Goal: Information Seeking & Learning: Find specific page/section

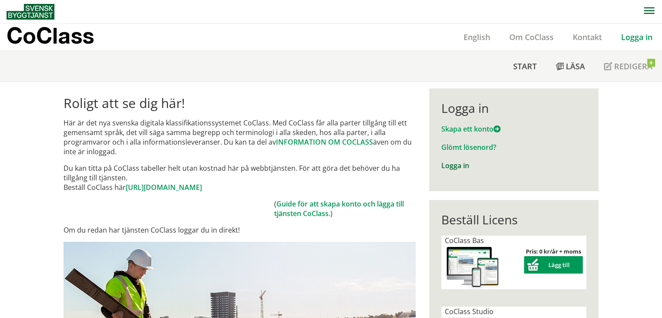
click at [449, 168] on link "Logga in" at bounding box center [456, 166] width 28 height 10
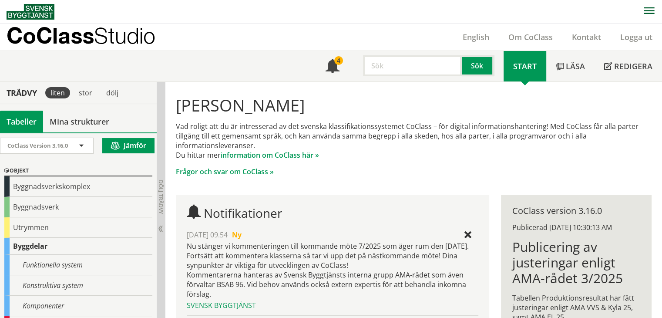
click at [395, 61] on input "text" at bounding box center [412, 65] width 99 height 21
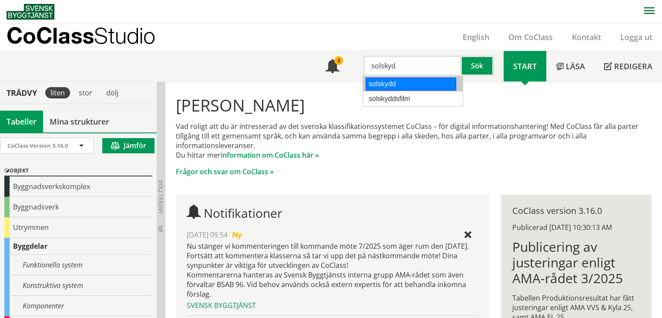
click at [385, 88] on div "solskydd" at bounding box center [411, 84] width 91 height 13
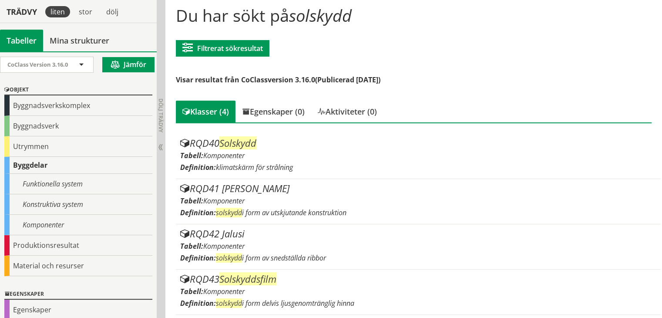
scroll to position [90, 0]
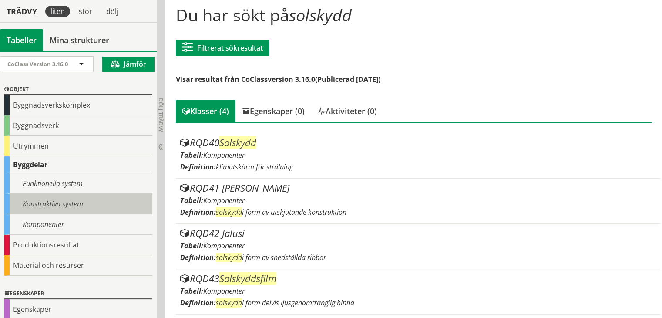
click at [80, 197] on div "Konstruktiva system" at bounding box center [78, 204] width 148 height 20
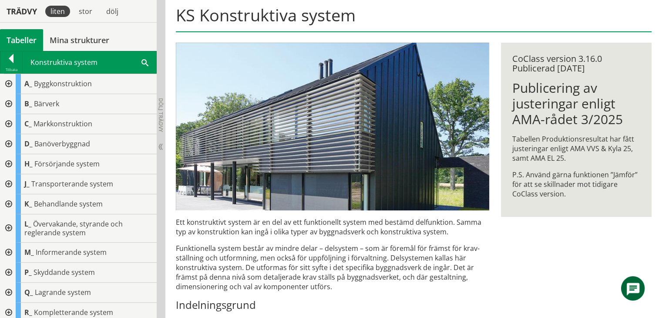
click at [6, 268] on div at bounding box center [8, 273] width 16 height 20
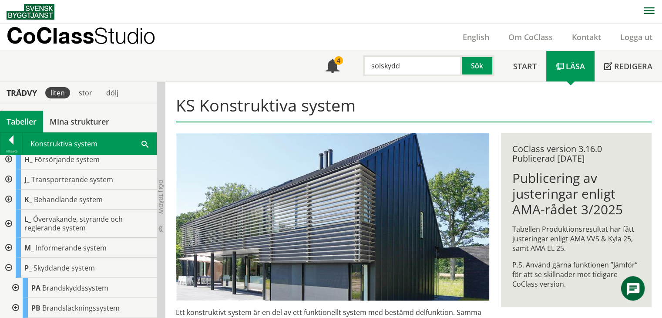
click at [423, 67] on input "solskydd" at bounding box center [412, 65] width 99 height 21
click at [408, 96] on h1 "KS Konstruktiva system" at bounding box center [414, 108] width 476 height 27
click at [483, 71] on button "Sök" at bounding box center [478, 65] width 32 height 21
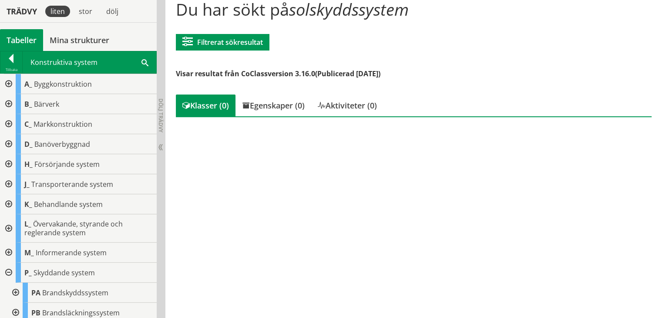
click at [17, 63] on div at bounding box center [11, 60] width 22 height 12
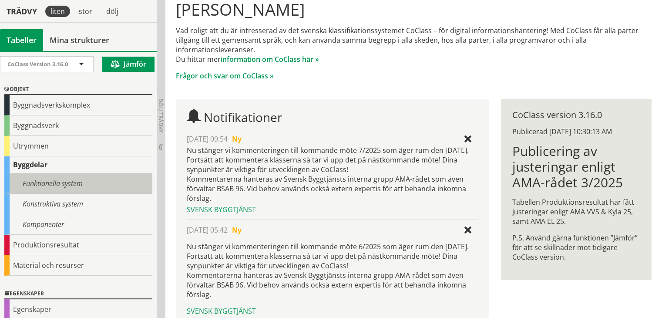
click at [28, 182] on div "Funktionella system" at bounding box center [78, 183] width 148 height 20
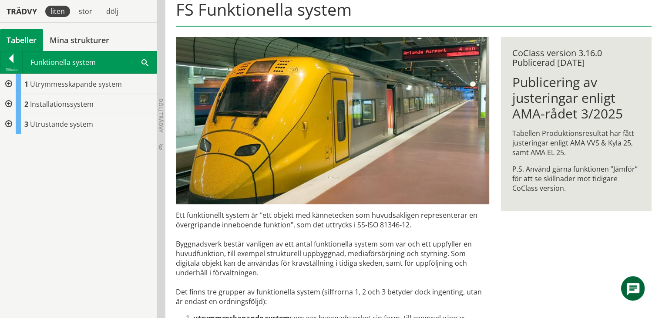
click at [10, 103] on div at bounding box center [8, 104] width 16 height 20
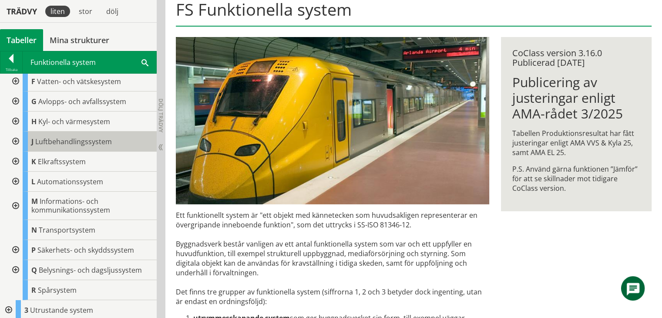
scroll to position [64, 0]
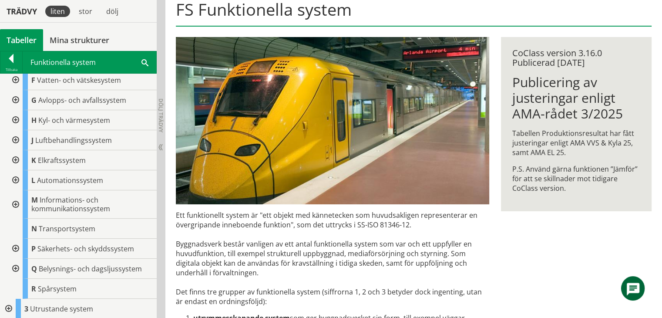
click at [15, 266] on div at bounding box center [15, 269] width 16 height 20
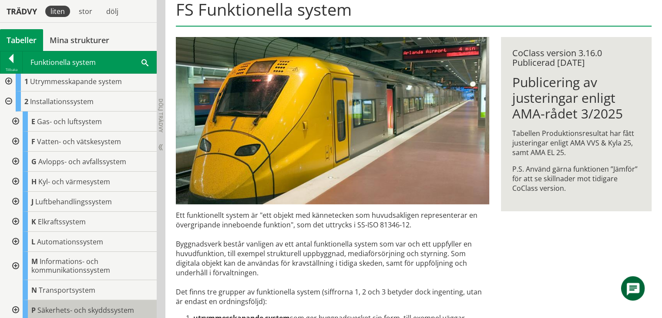
scroll to position [0, 0]
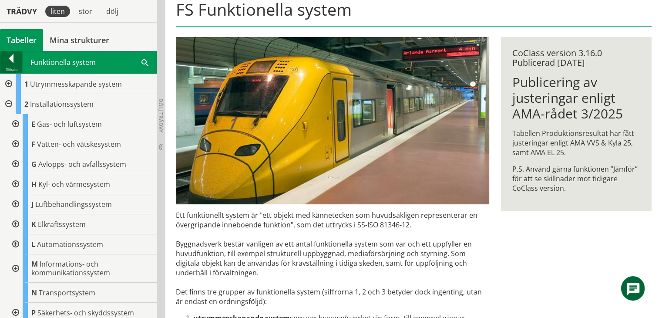
click at [5, 62] on div at bounding box center [11, 60] width 22 height 12
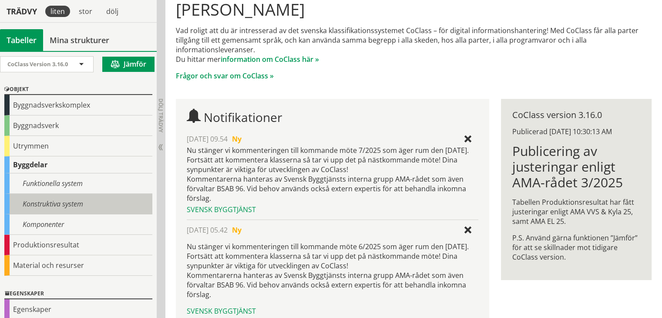
click at [25, 196] on div "Konstruktiva system" at bounding box center [78, 204] width 148 height 20
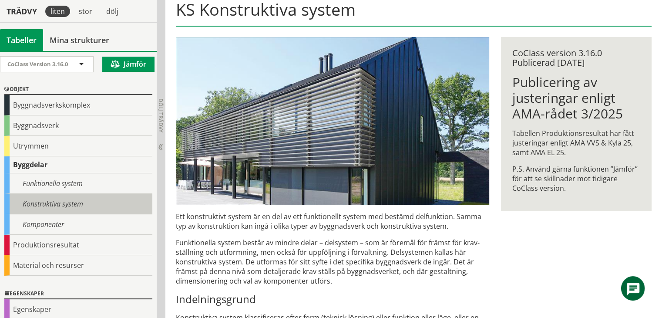
scroll to position [44, 0]
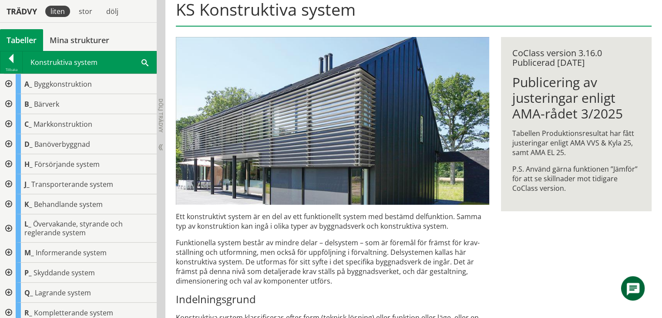
click at [5, 227] on div at bounding box center [8, 228] width 16 height 28
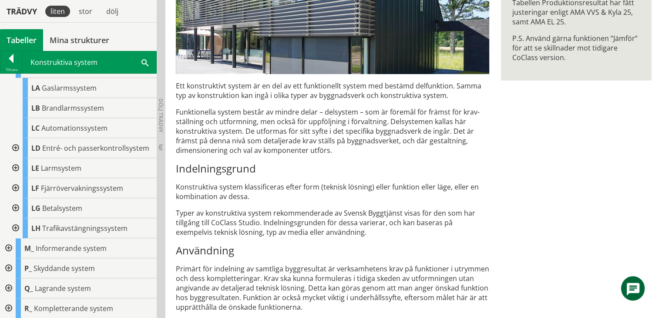
scroll to position [226, 0]
click at [7, 308] on div at bounding box center [8, 308] width 16 height 20
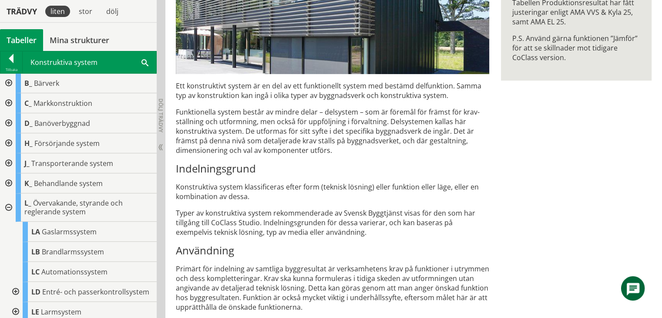
scroll to position [19, 0]
click at [10, 181] on div at bounding box center [8, 185] width 16 height 20
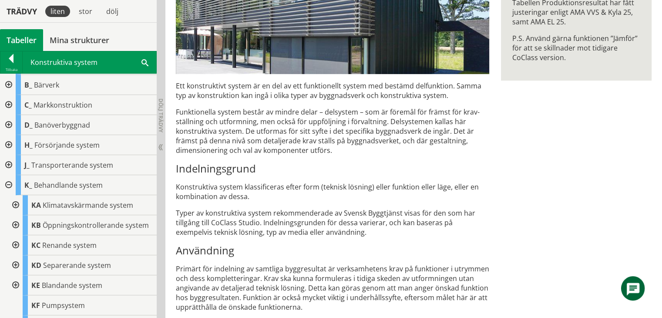
click at [14, 203] on div at bounding box center [15, 205] width 16 height 20
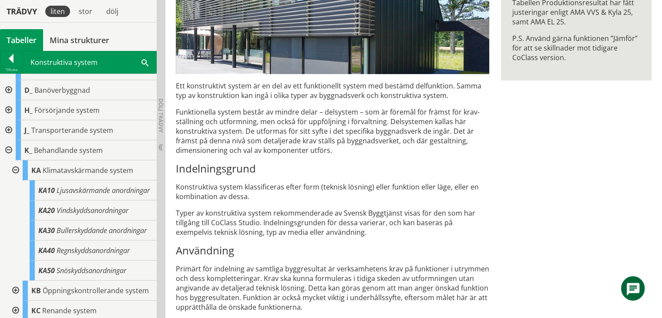
scroll to position [63, 0]
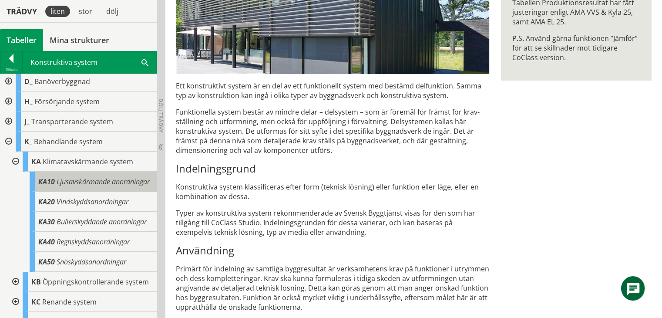
click at [57, 186] on span "Ljusavskärmande anordningar" at bounding box center [103, 182] width 93 height 10
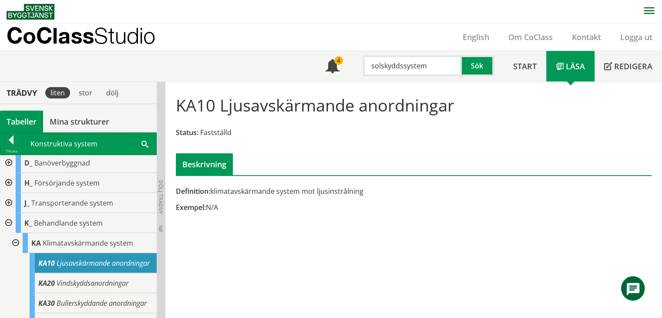
drag, startPoint x: 402, startPoint y: 67, endPoint x: 454, endPoint y: 69, distance: 51.9
click at [454, 69] on input "solskyddssystem" at bounding box center [412, 65] width 99 height 21
click at [394, 86] on div "solskyddsfilm" at bounding box center [411, 84] width 91 height 13
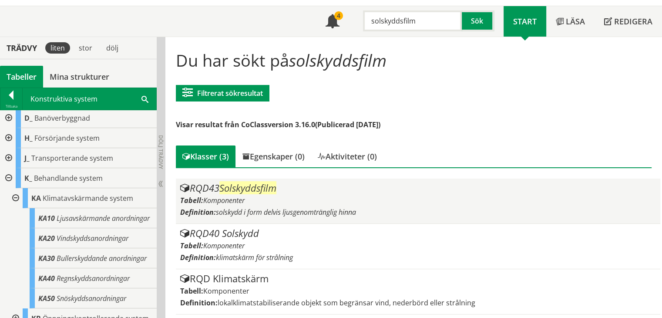
scroll to position [45, 0]
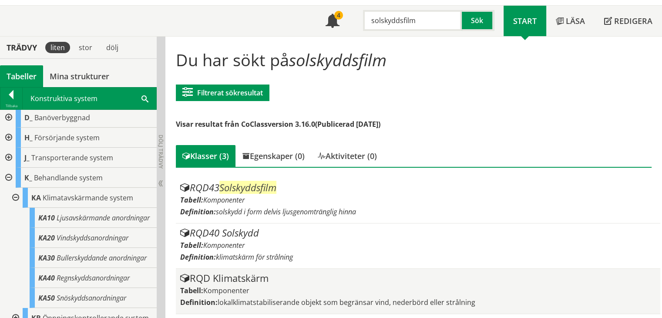
type input "solskyddsfilm"
click at [255, 281] on div "RQD Klimatskärm" at bounding box center [418, 278] width 476 height 10
click at [246, 277] on div "RQD Klimatskärm" at bounding box center [418, 278] width 476 height 10
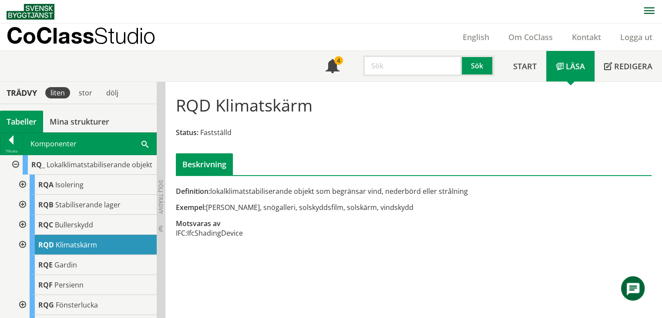
scroll to position [365, 0]
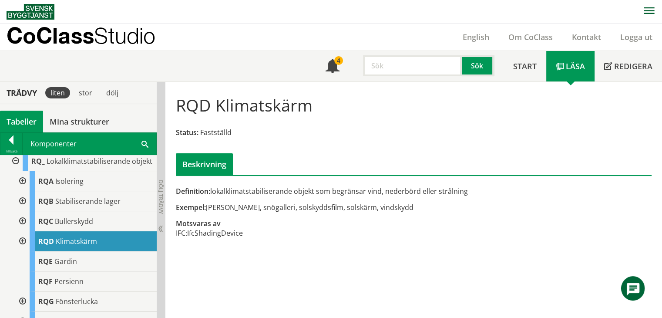
click at [22, 251] on div at bounding box center [22, 241] width 16 height 20
click at [26, 291] on div at bounding box center [29, 281] width 16 height 20
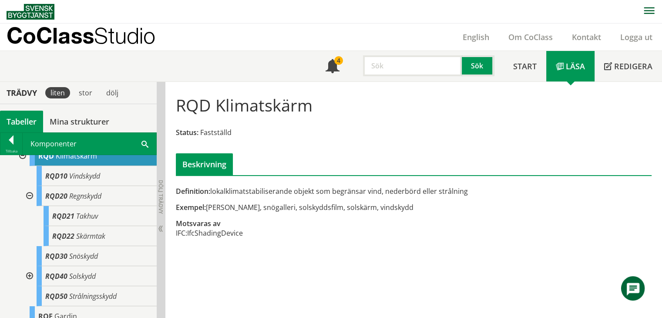
scroll to position [452, 0]
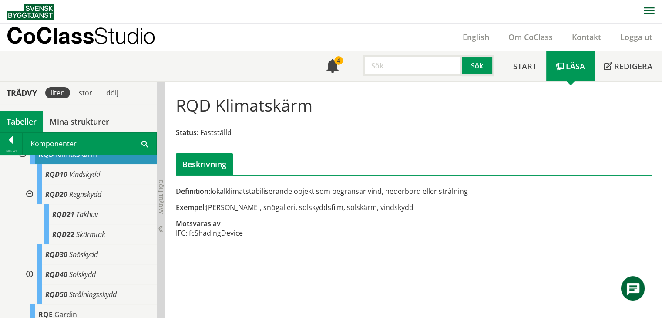
click at [30, 284] on div at bounding box center [29, 274] width 16 height 20
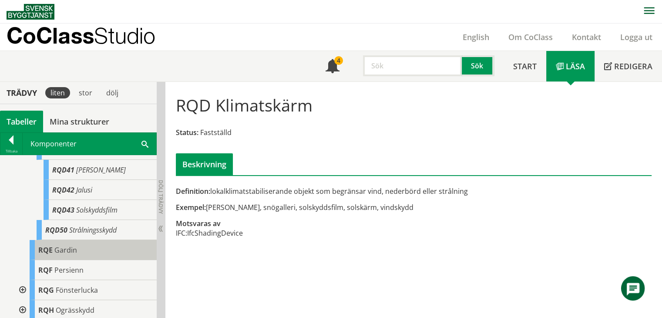
scroll to position [626, 0]
